Goal: Task Accomplishment & Management: Complete application form

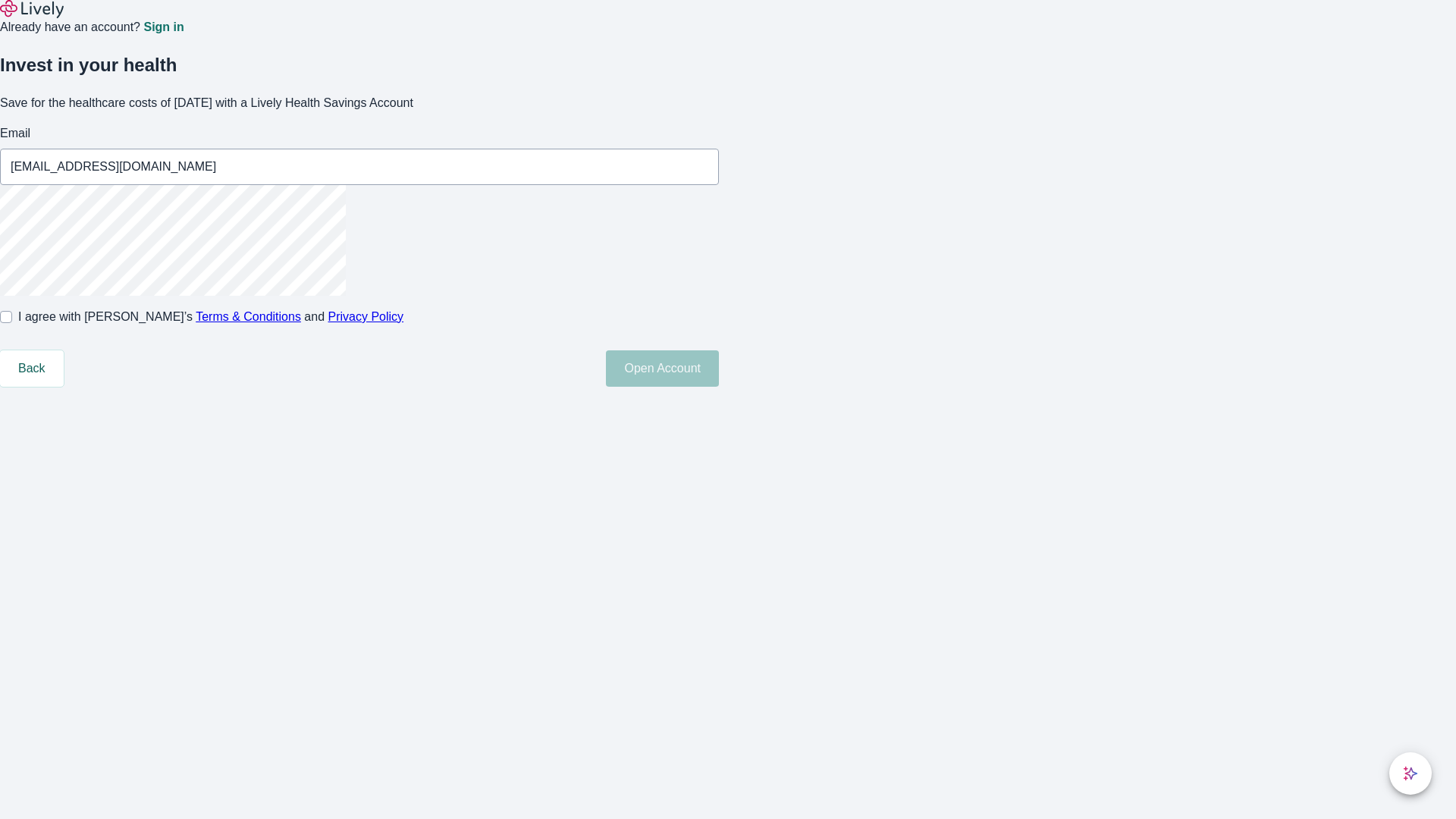
click at [12, 323] on input "I agree with Lively’s Terms & Conditions and Privacy Policy" at bounding box center [6, 317] width 12 height 12
checkbox input "true"
click at [719, 387] on button "Open Account" at bounding box center [662, 368] width 113 height 36
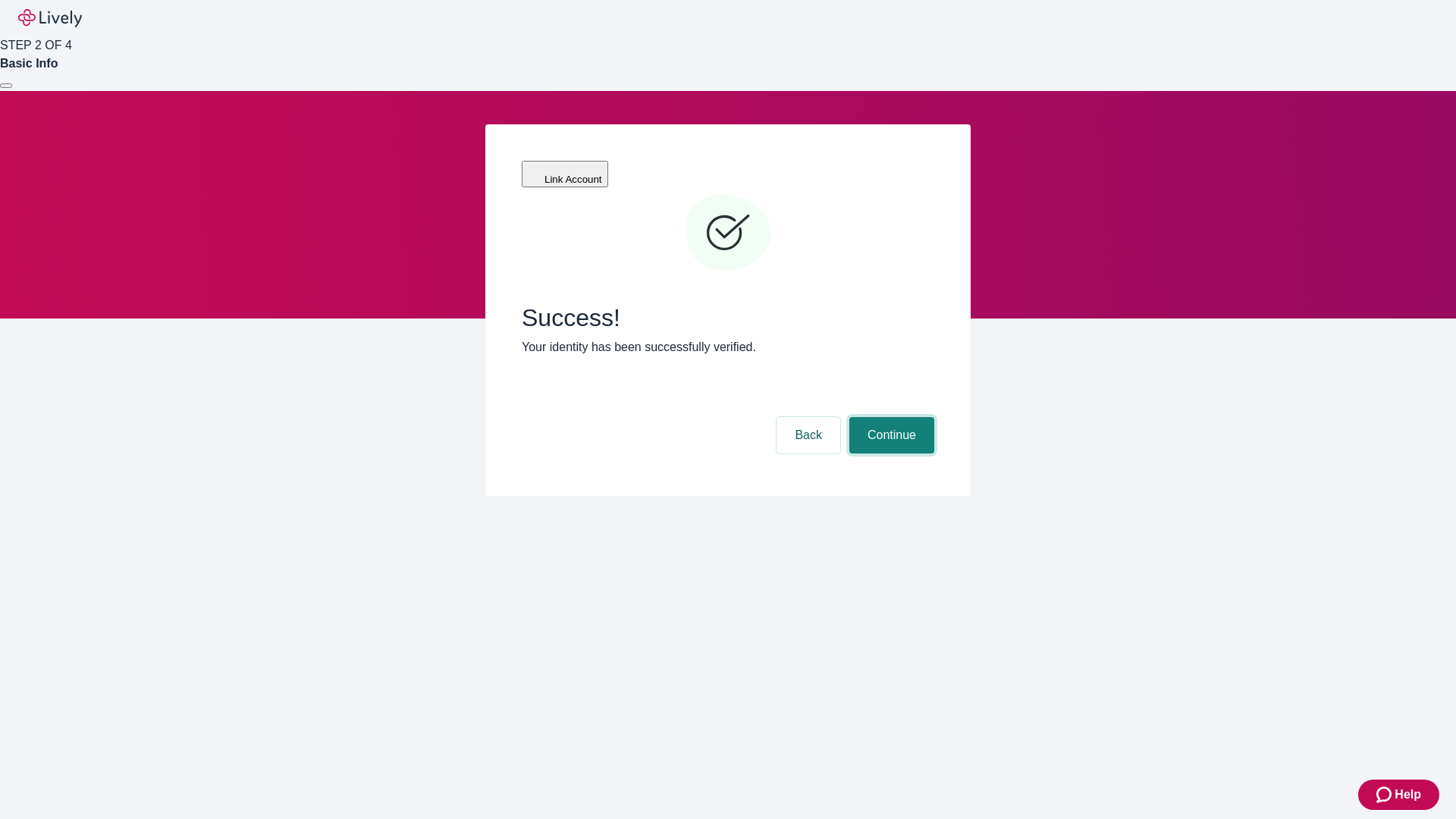
click at [889, 417] on button "Continue" at bounding box center [892, 434] width 85 height 36
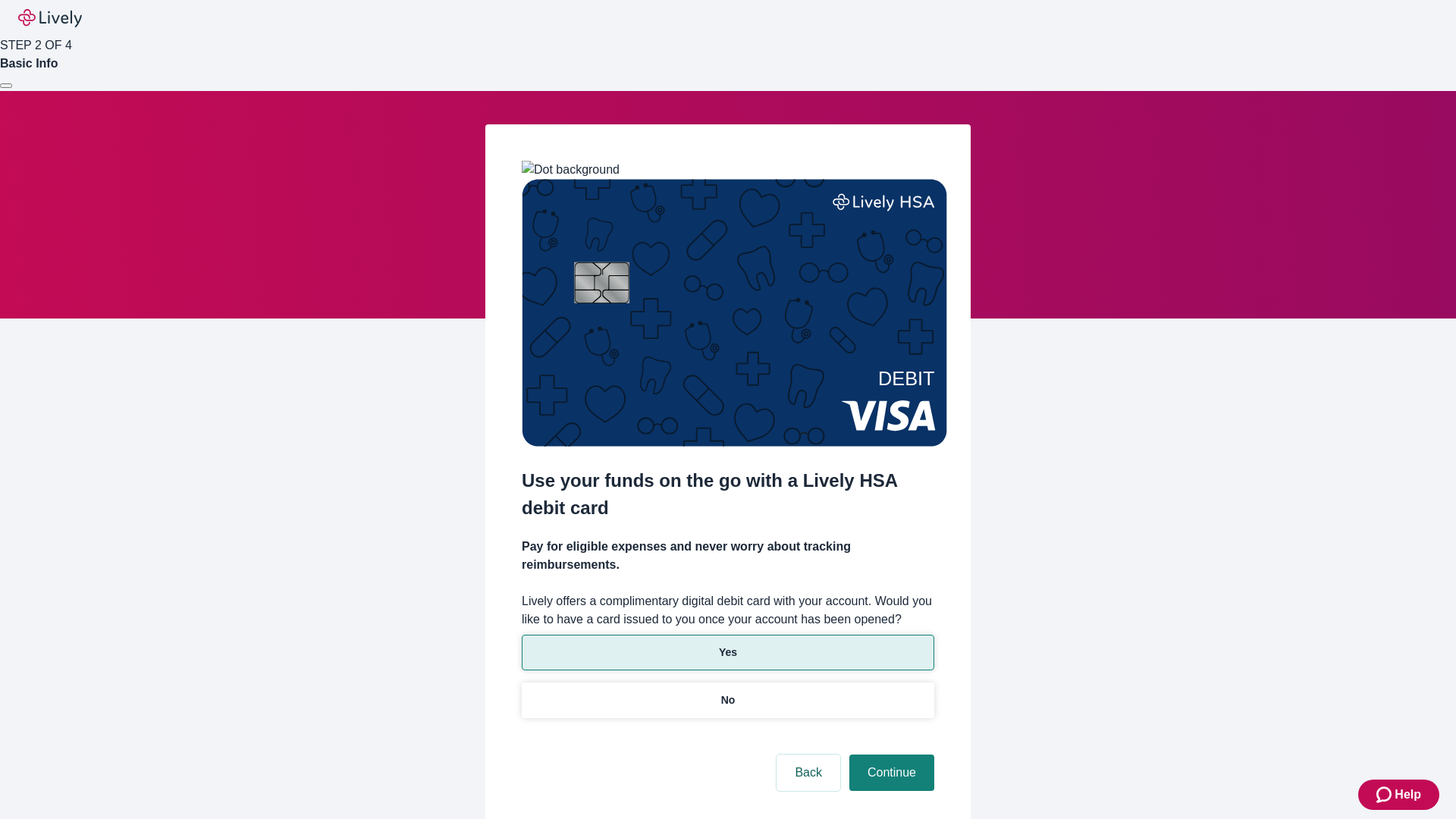
click at [727, 644] on p "Yes" at bounding box center [728, 652] width 18 height 16
click at [889, 754] on button "Continue" at bounding box center [892, 772] width 85 height 36
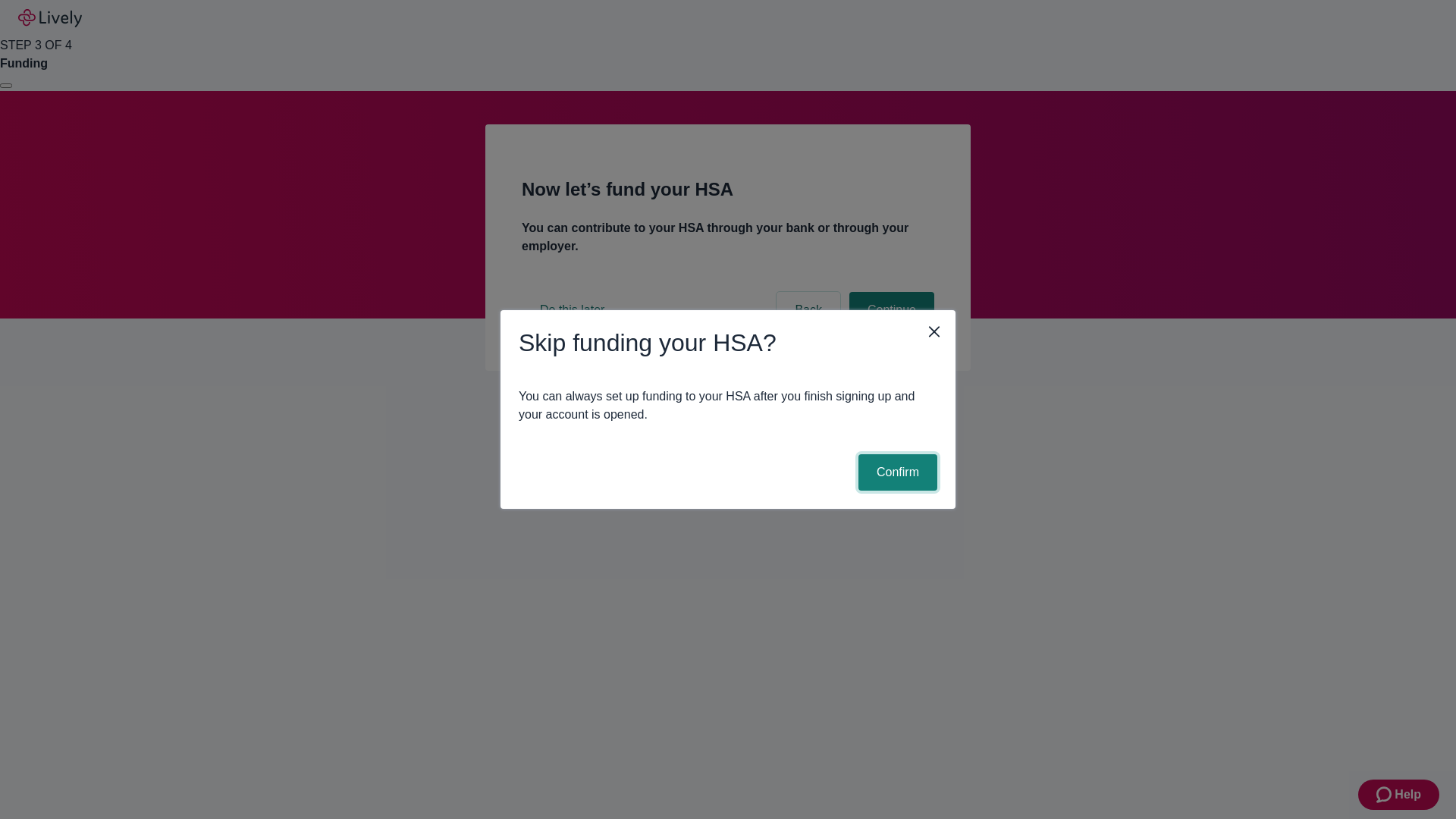
click at [896, 472] on button "Confirm" at bounding box center [897, 472] width 79 height 36
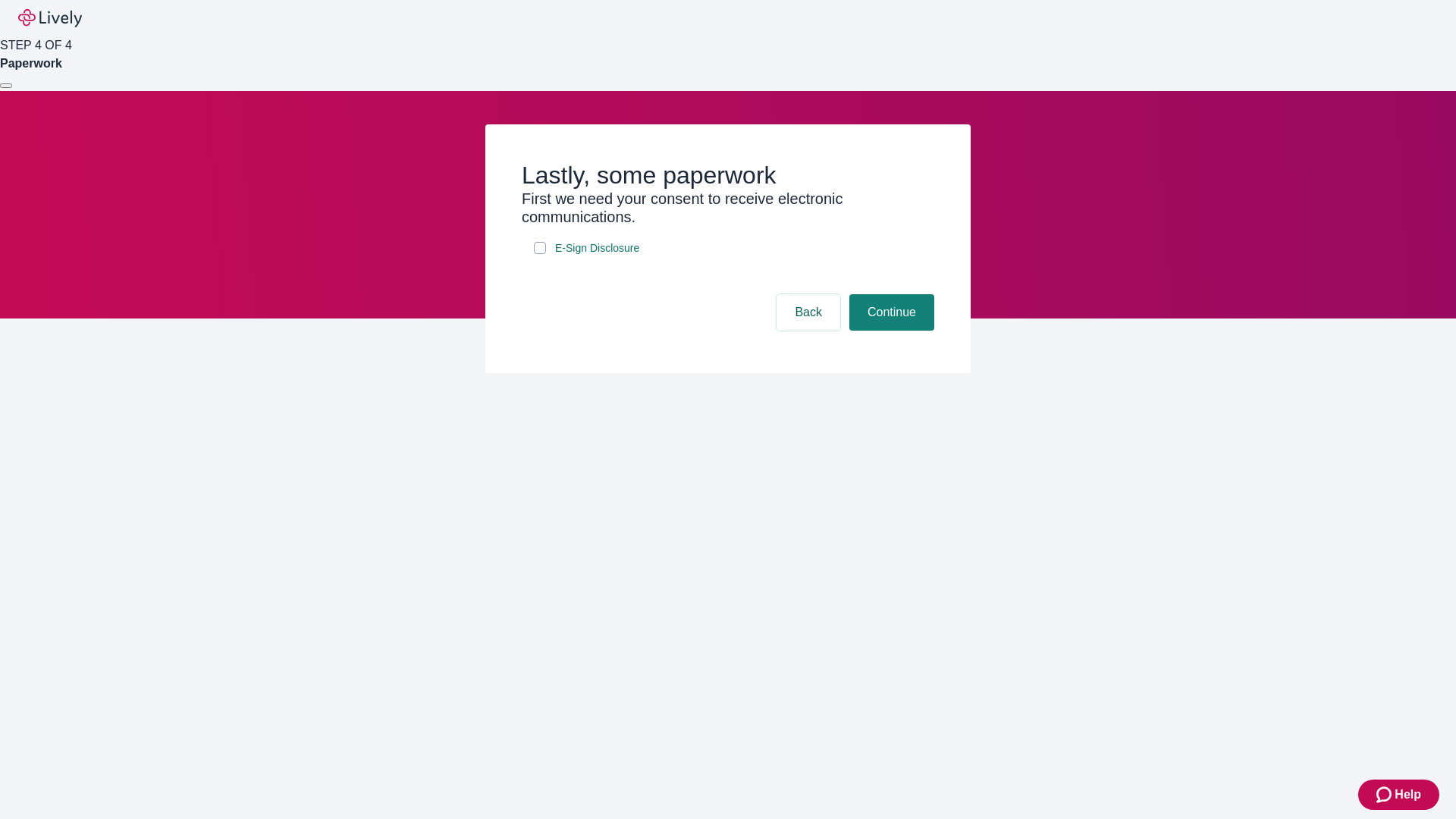
click at [540, 254] on input "E-Sign Disclosure" at bounding box center [540, 248] width 12 height 12
checkbox input "true"
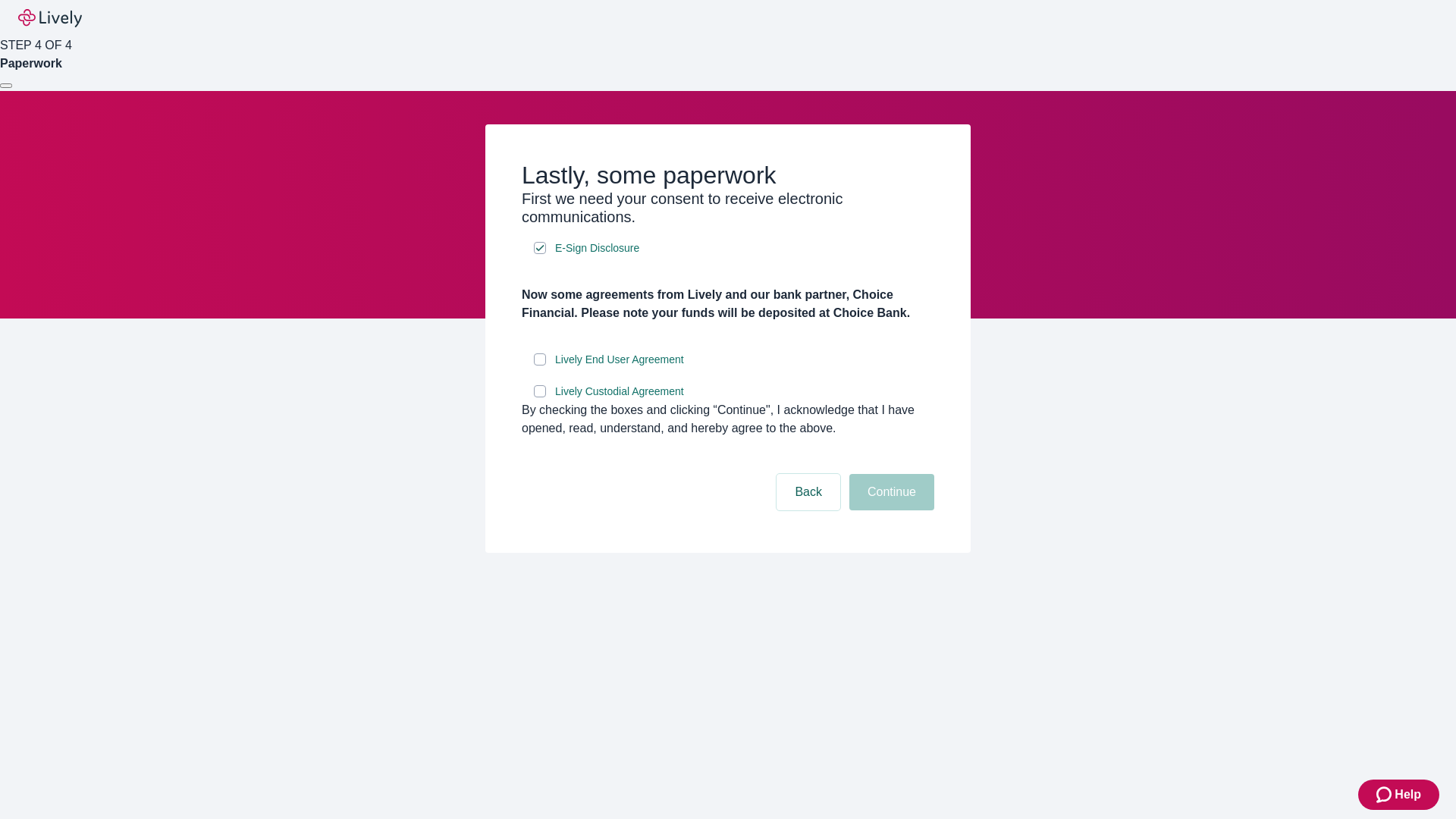
click at [540, 365] on input "Lively End User Agreement" at bounding box center [540, 360] width 12 height 12
checkbox input "true"
click at [540, 398] on input "Lively Custodial Agreement" at bounding box center [540, 391] width 12 height 12
checkbox input "true"
click at [889, 511] on button "Continue" at bounding box center [892, 491] width 85 height 36
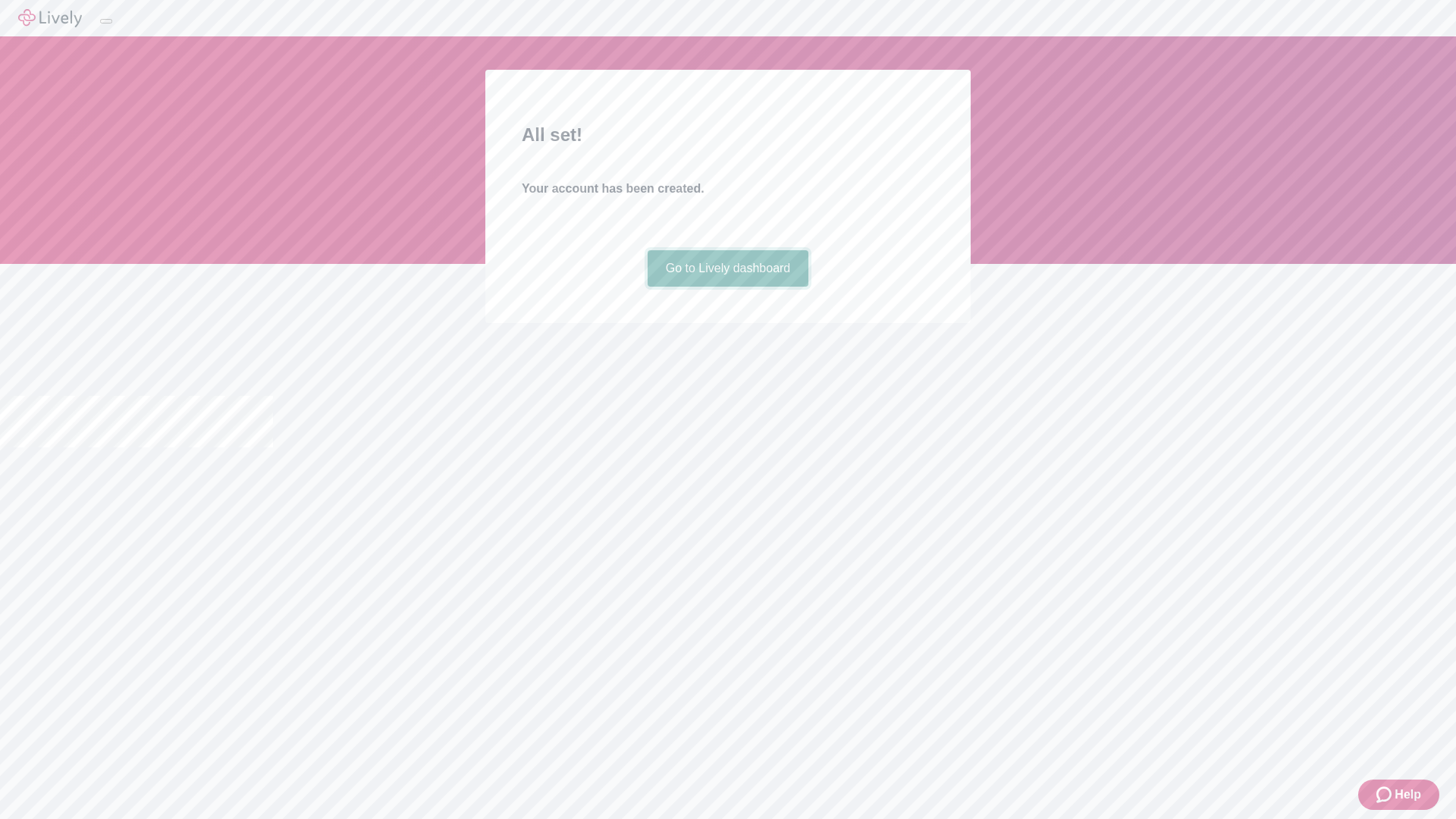
click at [727, 287] on link "Go to Lively dashboard" at bounding box center [728, 268] width 161 height 36
